Goal: Information Seeking & Learning: Get advice/opinions

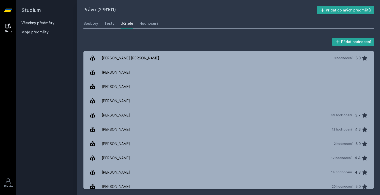
click at [36, 22] on link "Všechny předměty" at bounding box center [37, 23] width 33 height 4
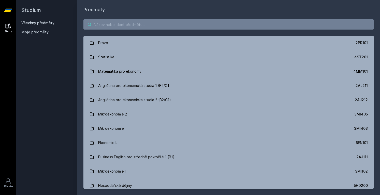
click at [110, 21] on input "search" at bounding box center [228, 24] width 291 height 10
paste input "1FU202"
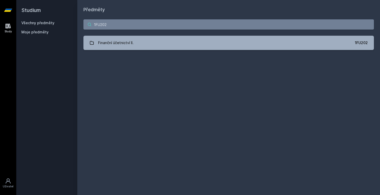
type input "1FU202"
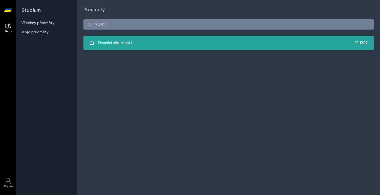
click at [120, 41] on div "Finanční účetnictví II." at bounding box center [115, 43] width 35 height 10
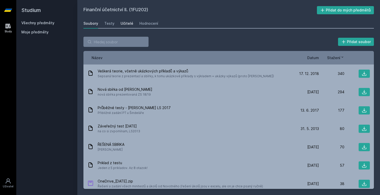
click at [123, 25] on div "Učitelé" at bounding box center [127, 23] width 13 height 5
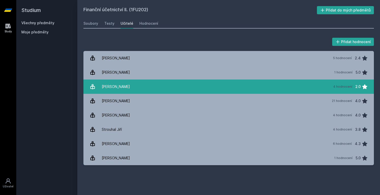
click at [128, 86] on link "[PERSON_NAME][DATE] hodnocení 2.0" at bounding box center [228, 86] width 291 height 14
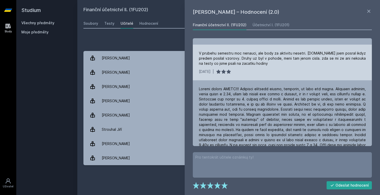
scroll to position [24, 0]
click at [279, 54] on div "V prubehu semestru moc nenauci, ale body za aktivitu nesetri. [DOMAIN_NAME] jse…" at bounding box center [282, 57] width 167 height 15
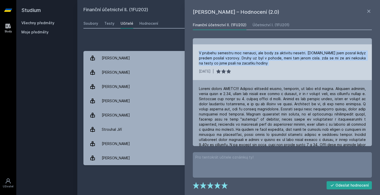
click at [279, 54] on div "V prubehu semestru moc nenauci, ale body za aktivitu nesetri. [DOMAIN_NAME] jse…" at bounding box center [282, 57] width 167 height 15
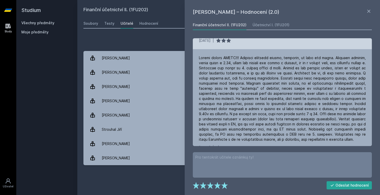
scroll to position [55, 0]
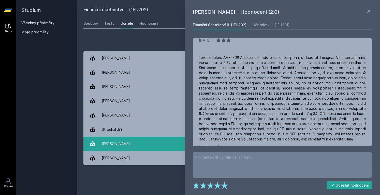
click at [120, 143] on div "[PERSON_NAME]" at bounding box center [116, 143] width 28 height 10
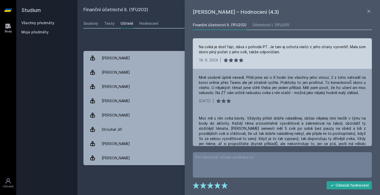
click at [237, 49] on div "Na cviká je dosť fajn, dáva v pohode PT. Je tam aj ochota niečo z jeho strany v…" at bounding box center [282, 49] width 167 height 10
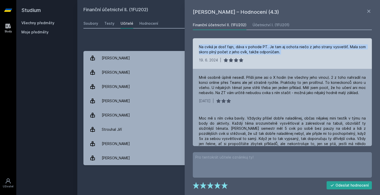
click at [237, 49] on div "Na cviká je dosť fajn, dáva v pohode PT. Je tam aj ochota niečo z jeho strany v…" at bounding box center [282, 49] width 167 height 10
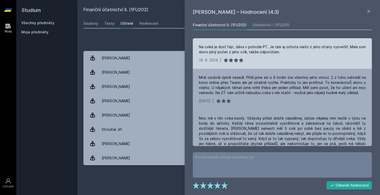
click at [200, 60] on div "19. 6. 2024" at bounding box center [208, 60] width 19 height 5
click at [265, 45] on div "Na cviká je dosť fajn, dáva v pohode PT. Je tam aj ochota niečo z jeho strany v…" at bounding box center [282, 49] width 167 height 10
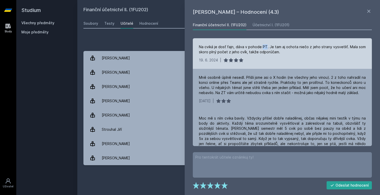
click at [265, 45] on div "Na cviká je dosť fajn, dáva v pohode PT. Je tam aj ochota niečo z jeho strany v…" at bounding box center [282, 49] width 167 height 10
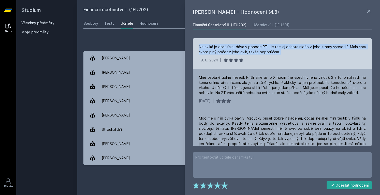
click at [265, 45] on div "Na cviká je dosť fajn, dáva v pohode PT. Je tam aj ochota niečo z jeho strany v…" at bounding box center [282, 49] width 167 height 10
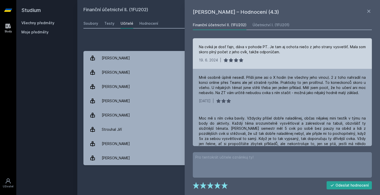
click at [253, 53] on div "Na cviká je dosť fajn, dáva v pohode PT. Je tam aj ochota niečo z jeho strany v…" at bounding box center [282, 49] width 167 height 10
click at [271, 45] on div "Na cviká je dosť fajn, dáva v pohode PT. Je tam aj ochota niečo z jeho strany v…" at bounding box center [282, 49] width 167 height 10
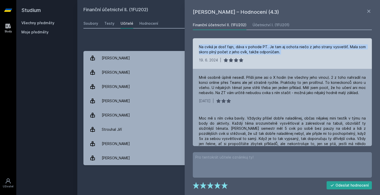
click at [271, 45] on div "Na cviká je dosť fajn, dáva v pohode PT. Je tam aj ochota niečo z jeho strany v…" at bounding box center [282, 49] width 167 height 10
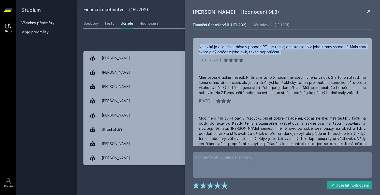
click at [368, 9] on icon at bounding box center [369, 11] width 6 height 6
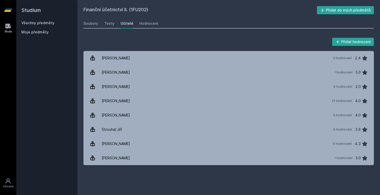
click at [254, 24] on div "Soubory Testy Učitelé Hodnocení" at bounding box center [228, 23] width 291 height 10
